Goal: Find specific page/section: Find specific page/section

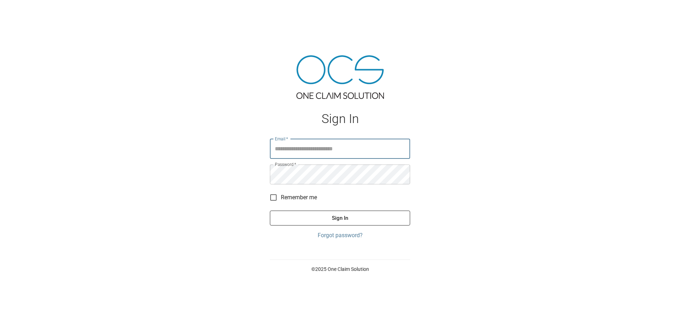
type input "**********"
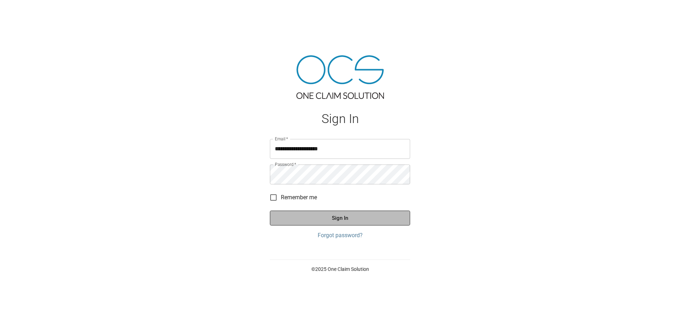
click at [345, 212] on button "Sign In" at bounding box center [340, 217] width 140 height 15
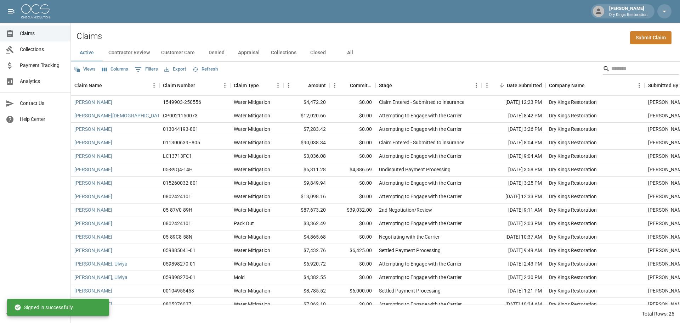
click at [632, 72] on input "Search" at bounding box center [639, 68] width 57 height 11
type input "***"
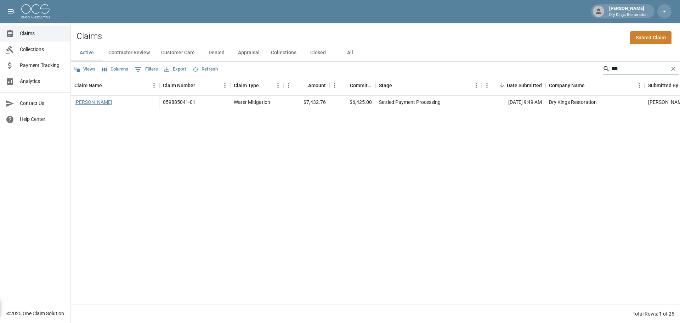
click at [102, 101] on link "[PERSON_NAME]" at bounding box center [93, 101] width 38 height 7
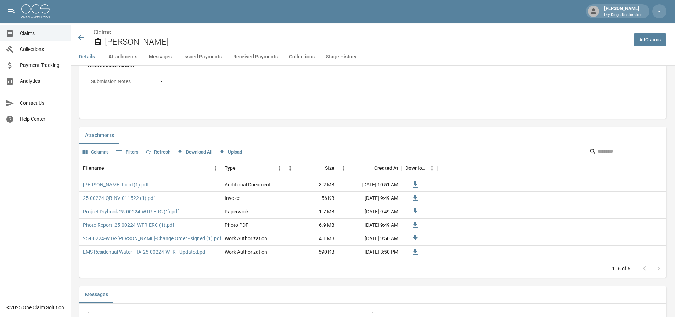
scroll to position [390, 0]
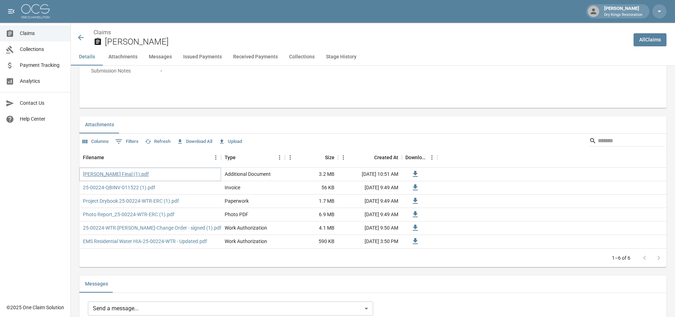
click at [134, 176] on link "[PERSON_NAME] Final (1).pdf" at bounding box center [116, 174] width 66 height 7
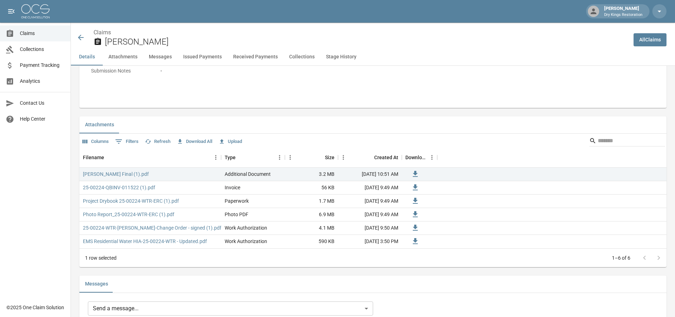
click at [79, 38] on icon at bounding box center [81, 38] width 6 height 6
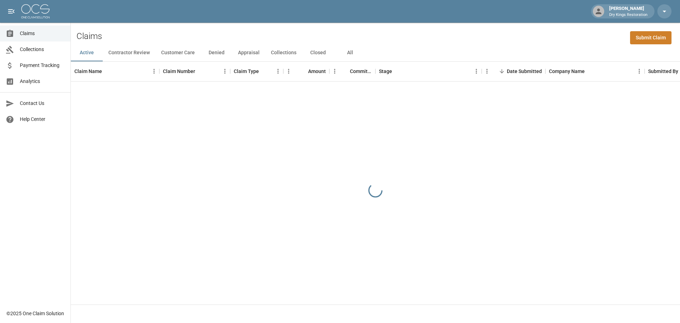
click at [131, 53] on button "Contractor Review" at bounding box center [129, 52] width 53 height 17
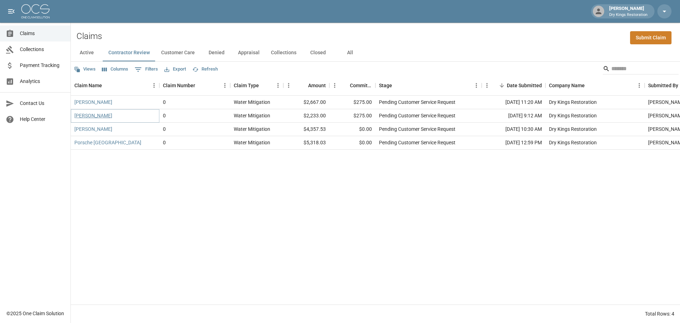
click at [91, 114] on link "[PERSON_NAME]" at bounding box center [93, 115] width 38 height 7
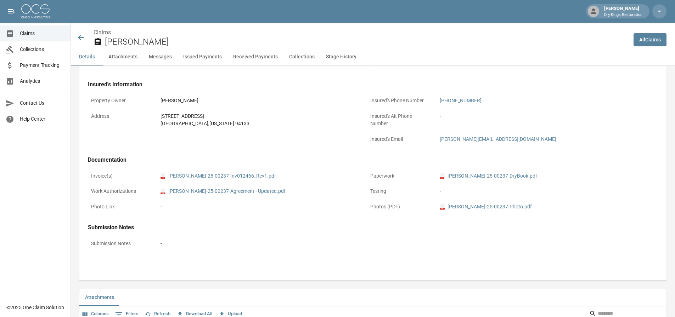
scroll to position [213, 0]
click at [82, 38] on icon at bounding box center [81, 38] width 6 height 6
